Goal: Obtain resource: Download file/media

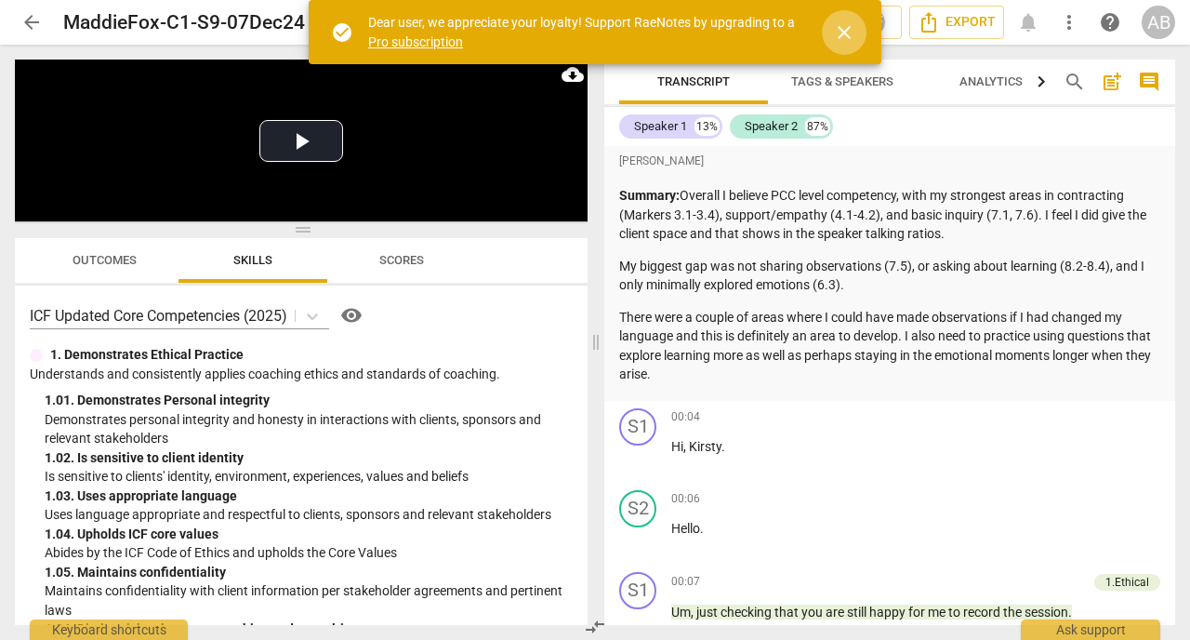
click at [848, 35] on span "close" at bounding box center [844, 32] width 22 height 22
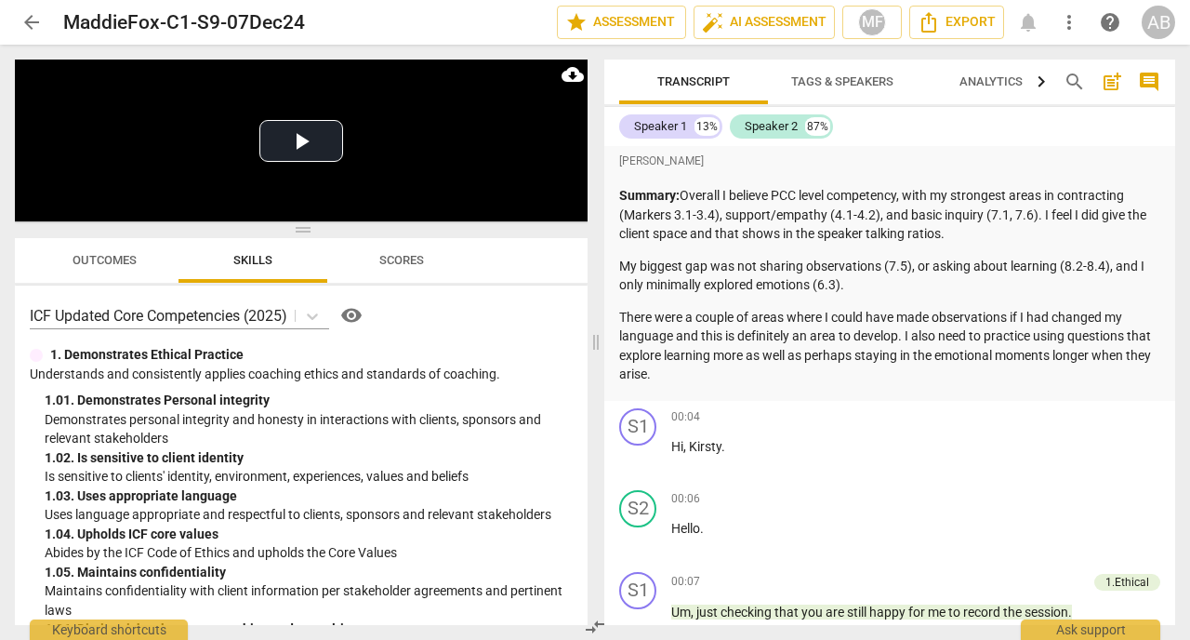
scroll to position [24, 0]
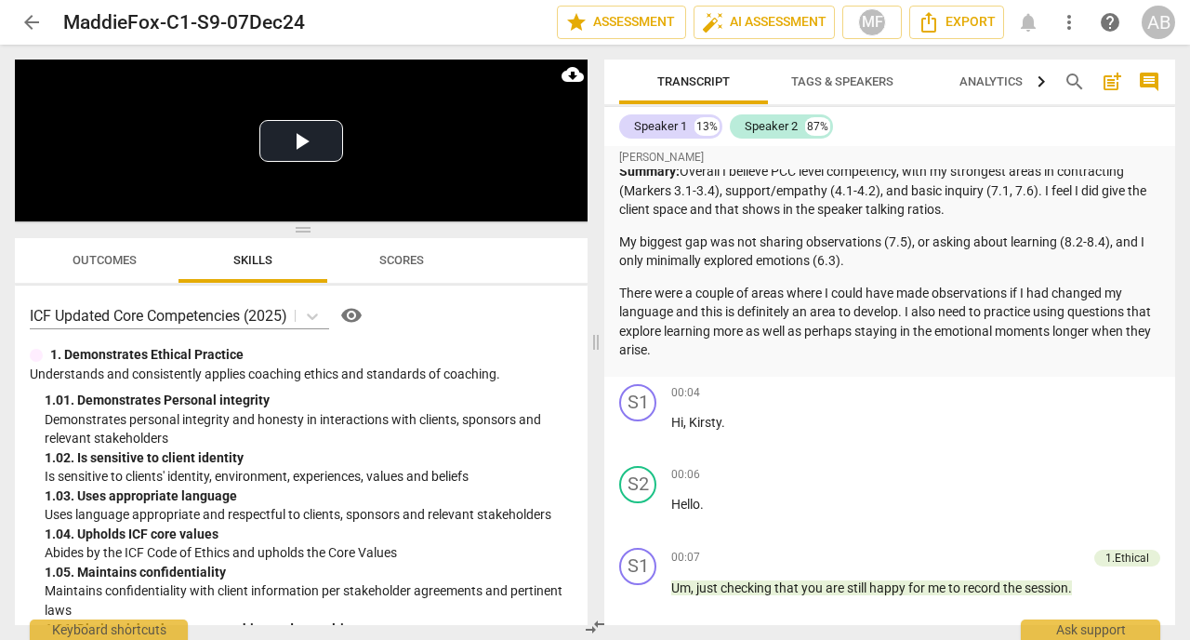
click at [1153, 25] on div "AB" at bounding box center [1158, 22] width 33 height 33
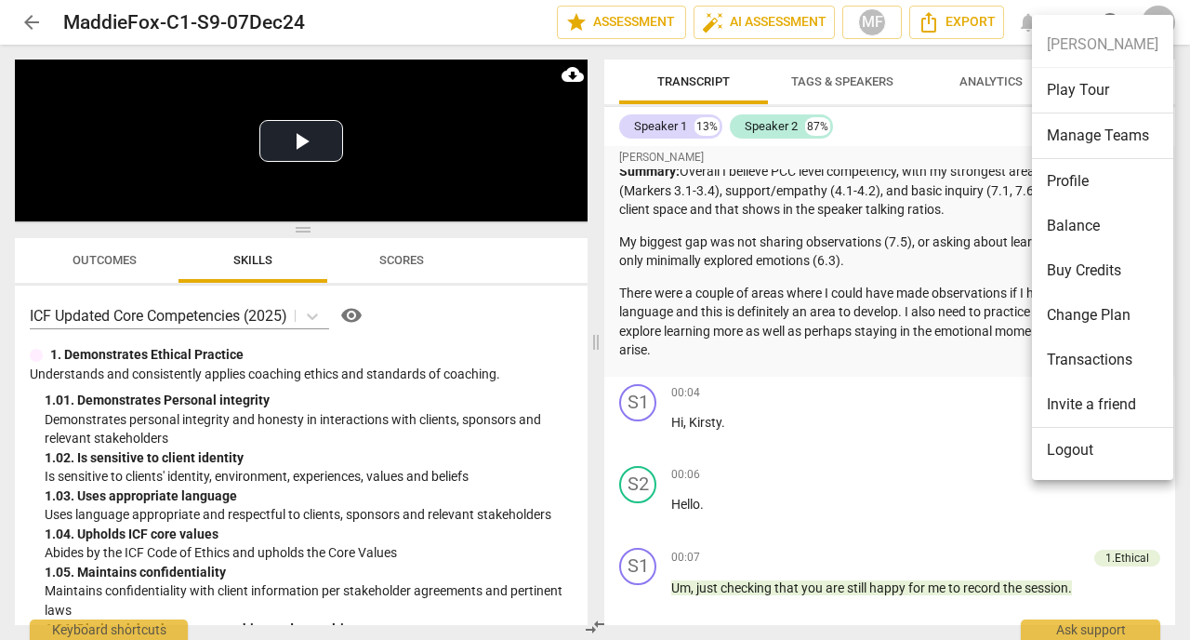
click at [321, 319] on div at bounding box center [595, 320] width 1190 height 640
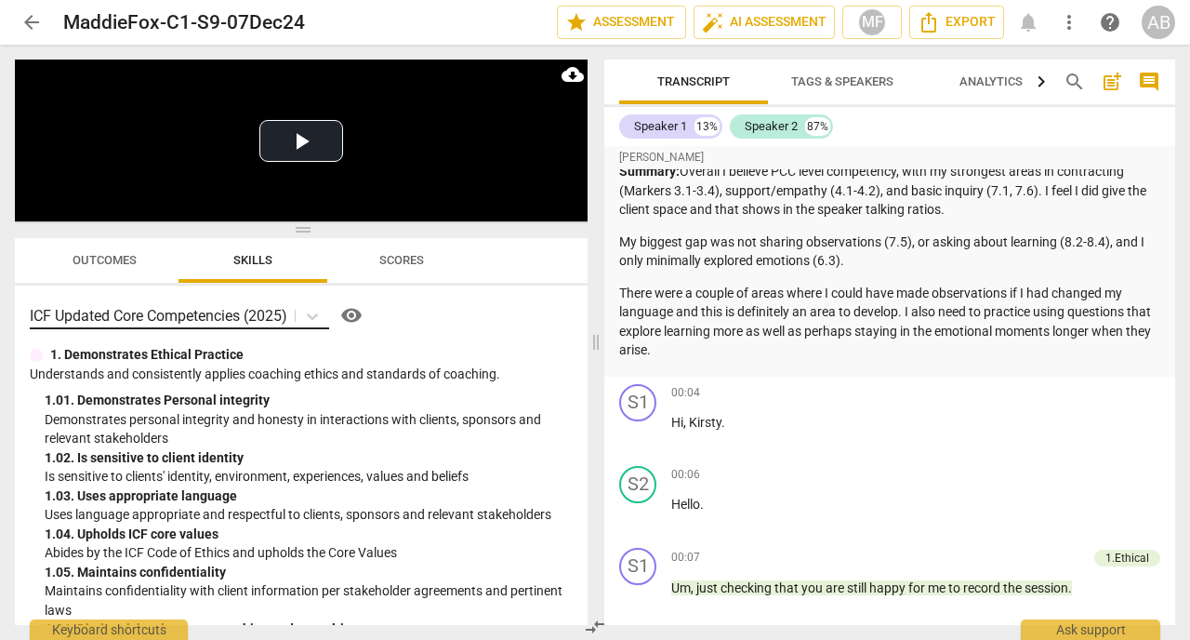
click at [269, 317] on p "ICF Updated Core Competencies (2025)" at bounding box center [159, 315] width 258 height 21
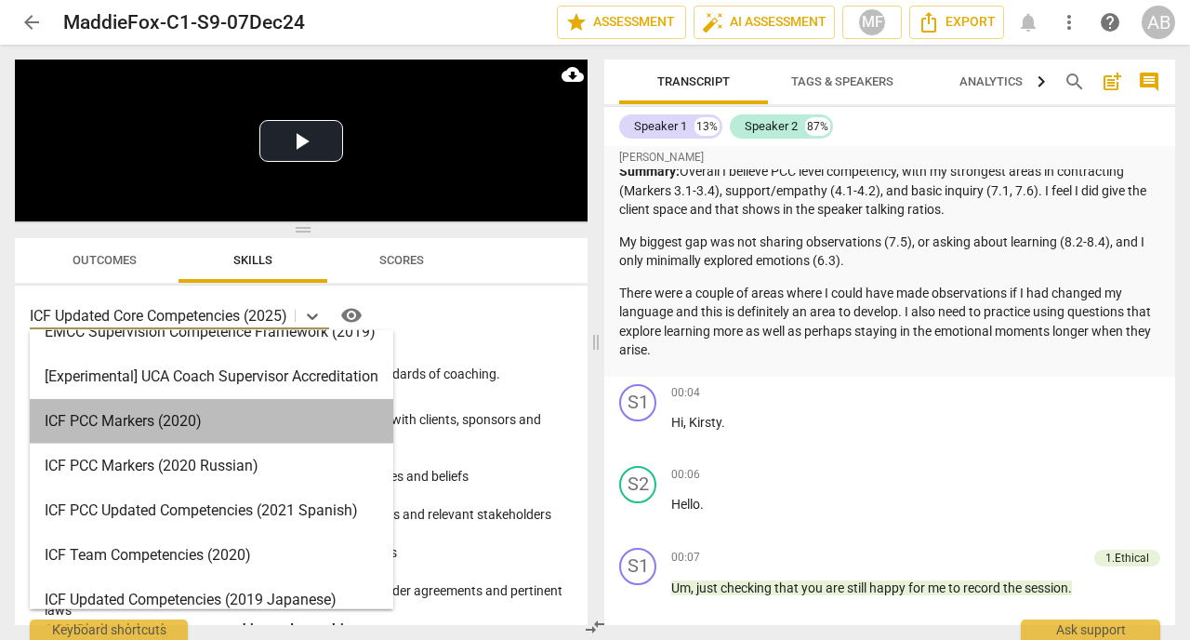
click at [124, 425] on div "ICF PCC Markers (2020)" at bounding box center [212, 421] width 364 height 45
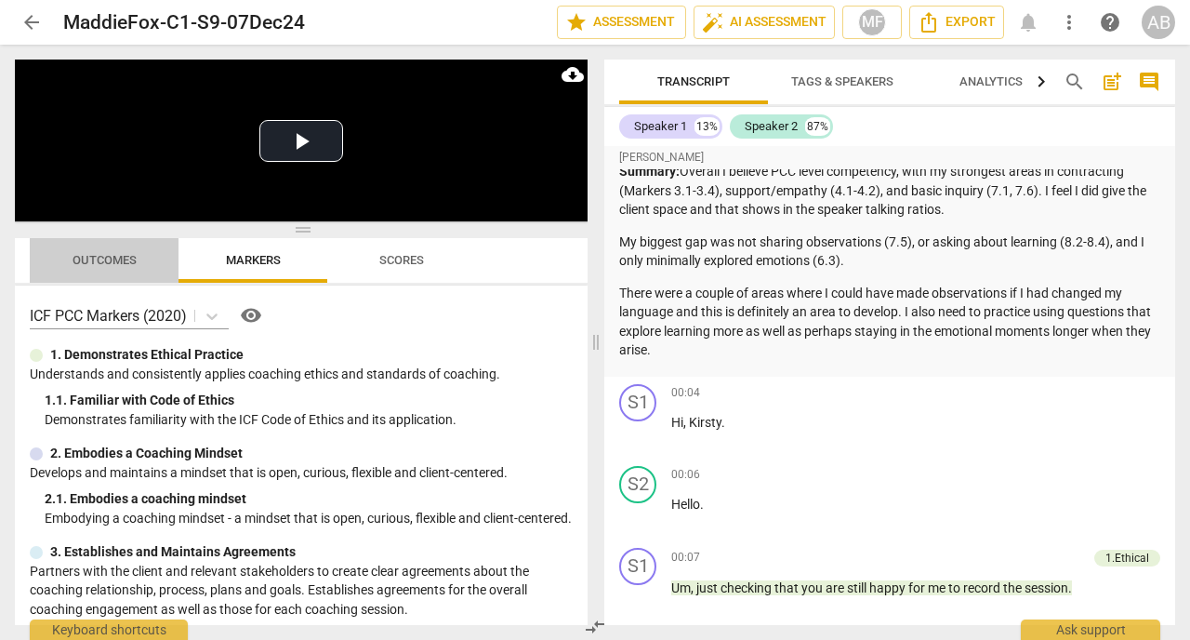
click at [107, 262] on span "Outcomes" at bounding box center [105, 260] width 64 height 14
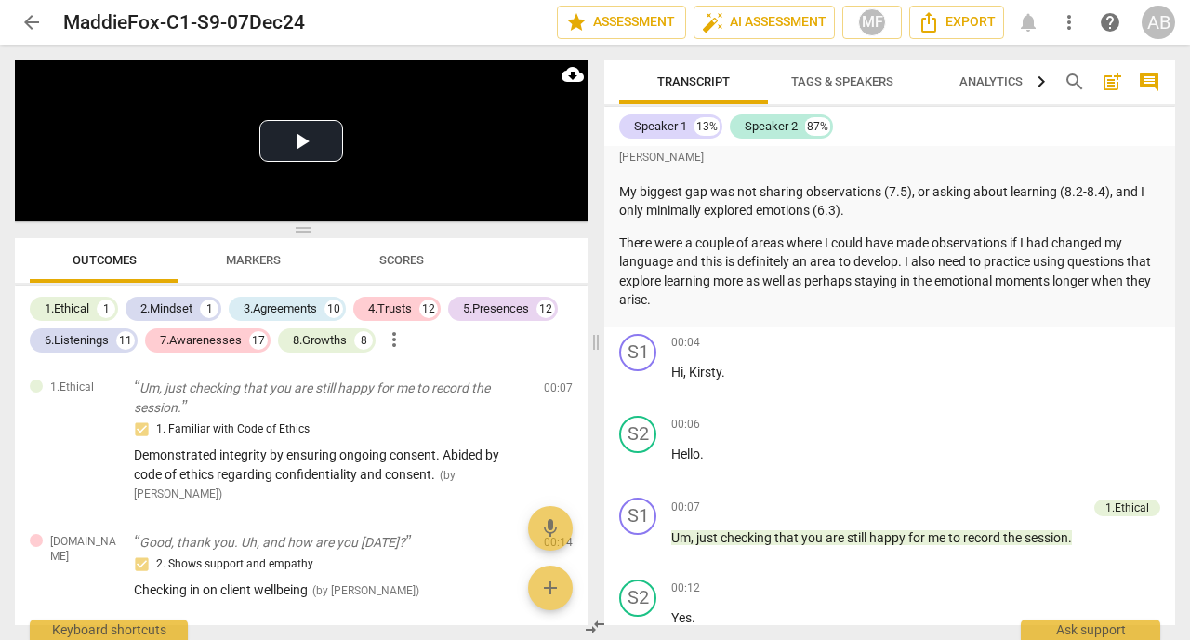
scroll to position [0, 0]
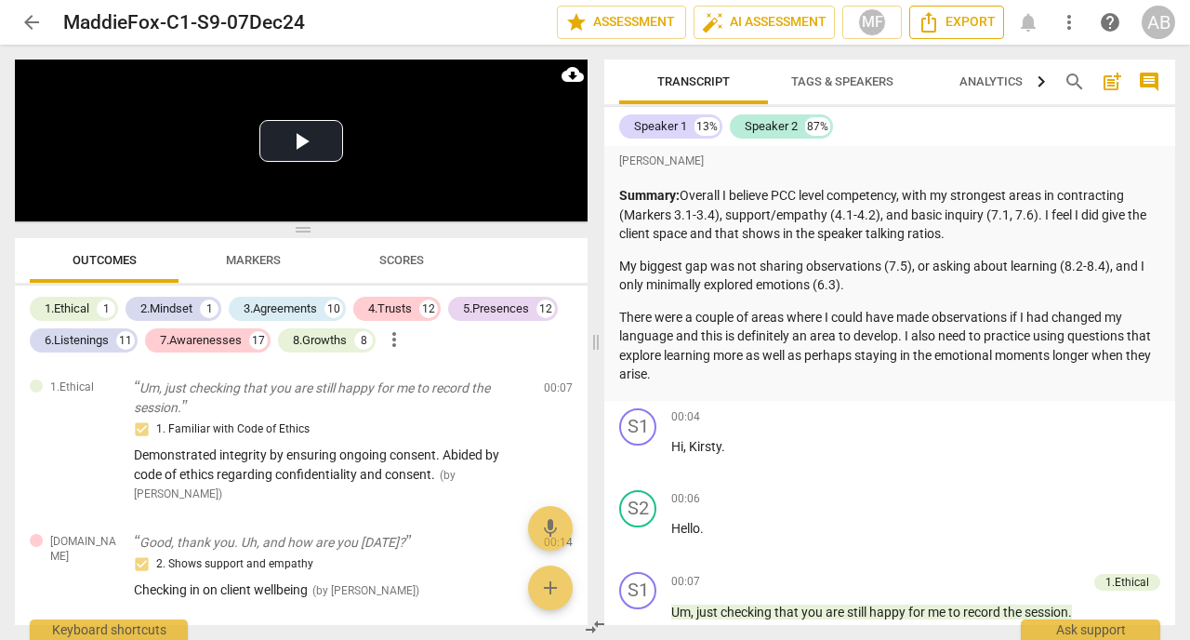
click at [945, 25] on span "Export" at bounding box center [957, 22] width 78 height 22
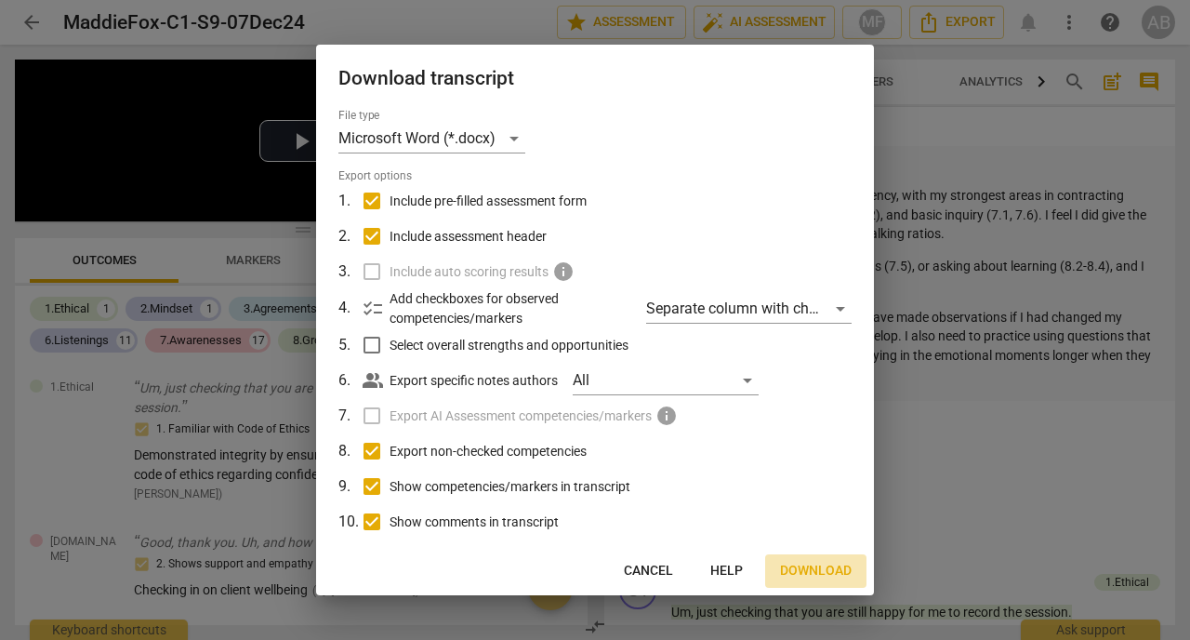
click at [801, 571] on span "Download" at bounding box center [816, 571] width 72 height 19
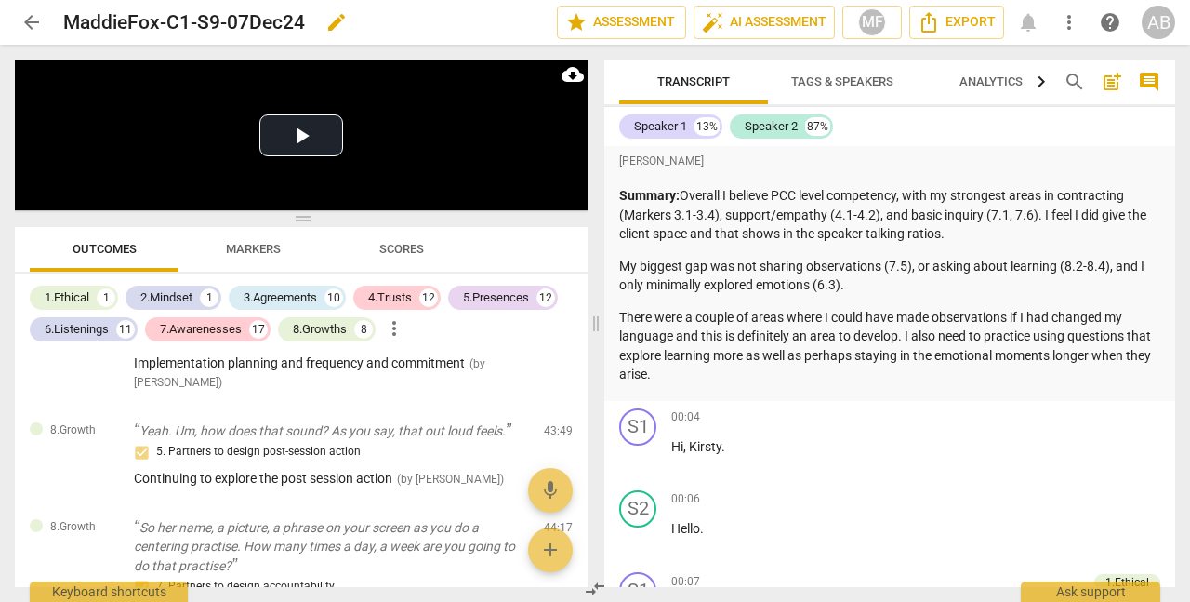
click at [337, 20] on span "edit" at bounding box center [336, 22] width 22 height 22
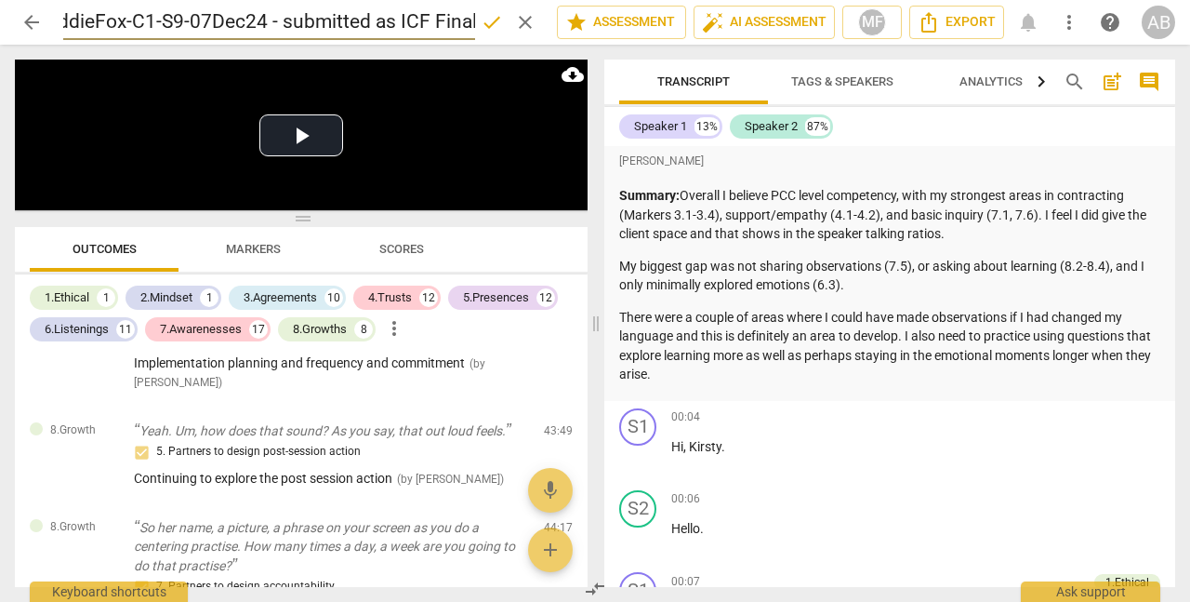
scroll to position [0, 37]
type input "MaddieFox-C1-S9-07Dec24 - submitted as ICF Final"
click at [485, 24] on span "done" at bounding box center [492, 22] width 22 height 22
